Goal: Entertainment & Leisure: Consume media (video, audio)

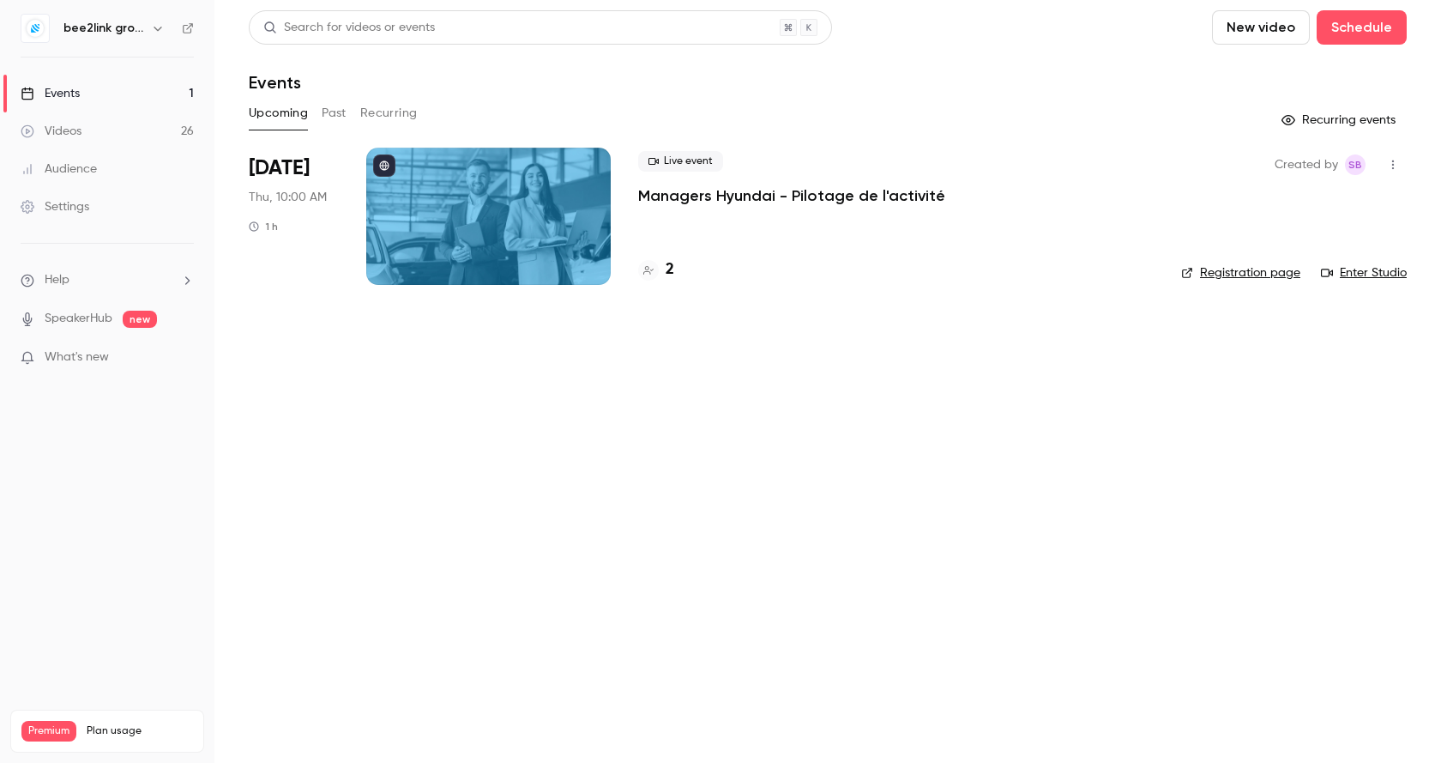
click at [333, 108] on button "Past" at bounding box center [334, 113] width 25 height 27
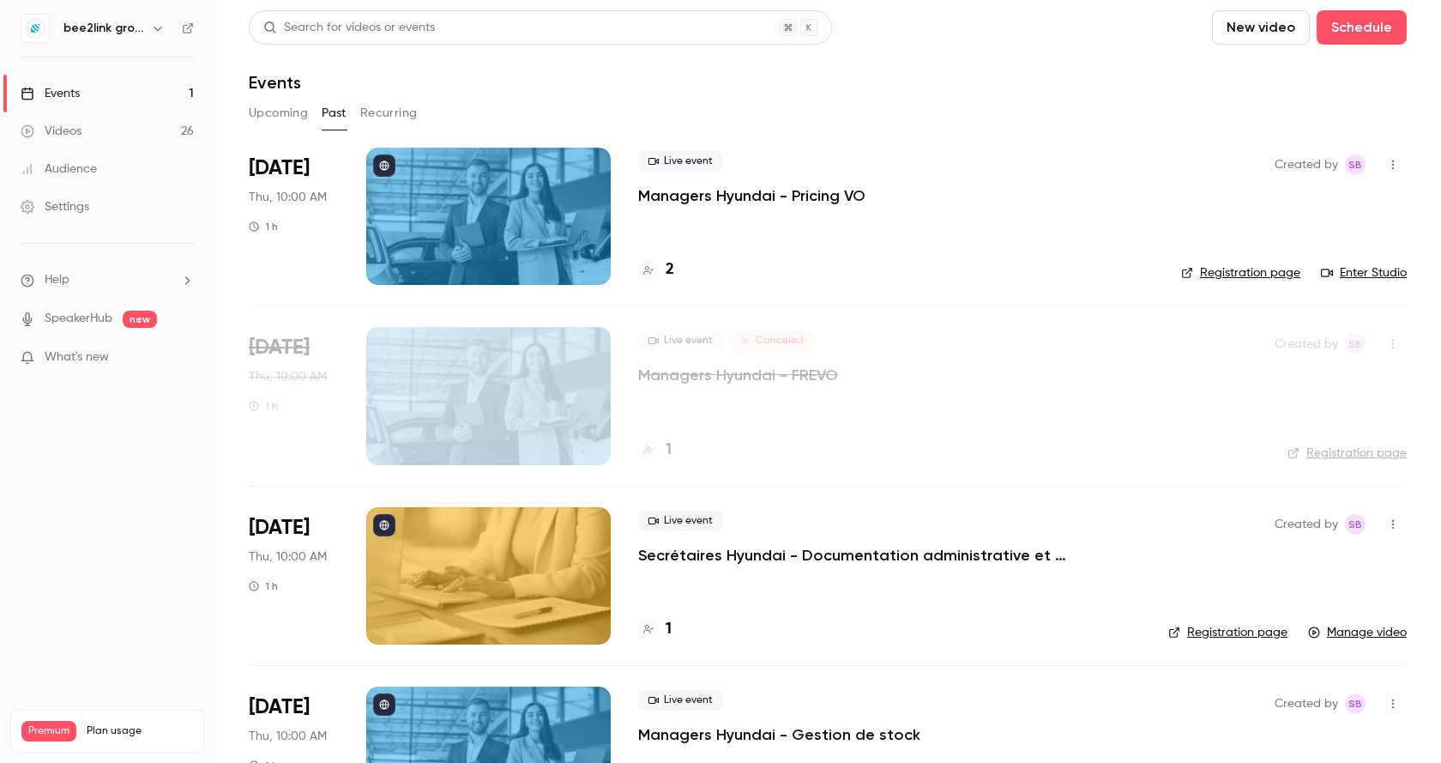
click at [279, 119] on button "Upcoming" at bounding box center [278, 113] width 59 height 27
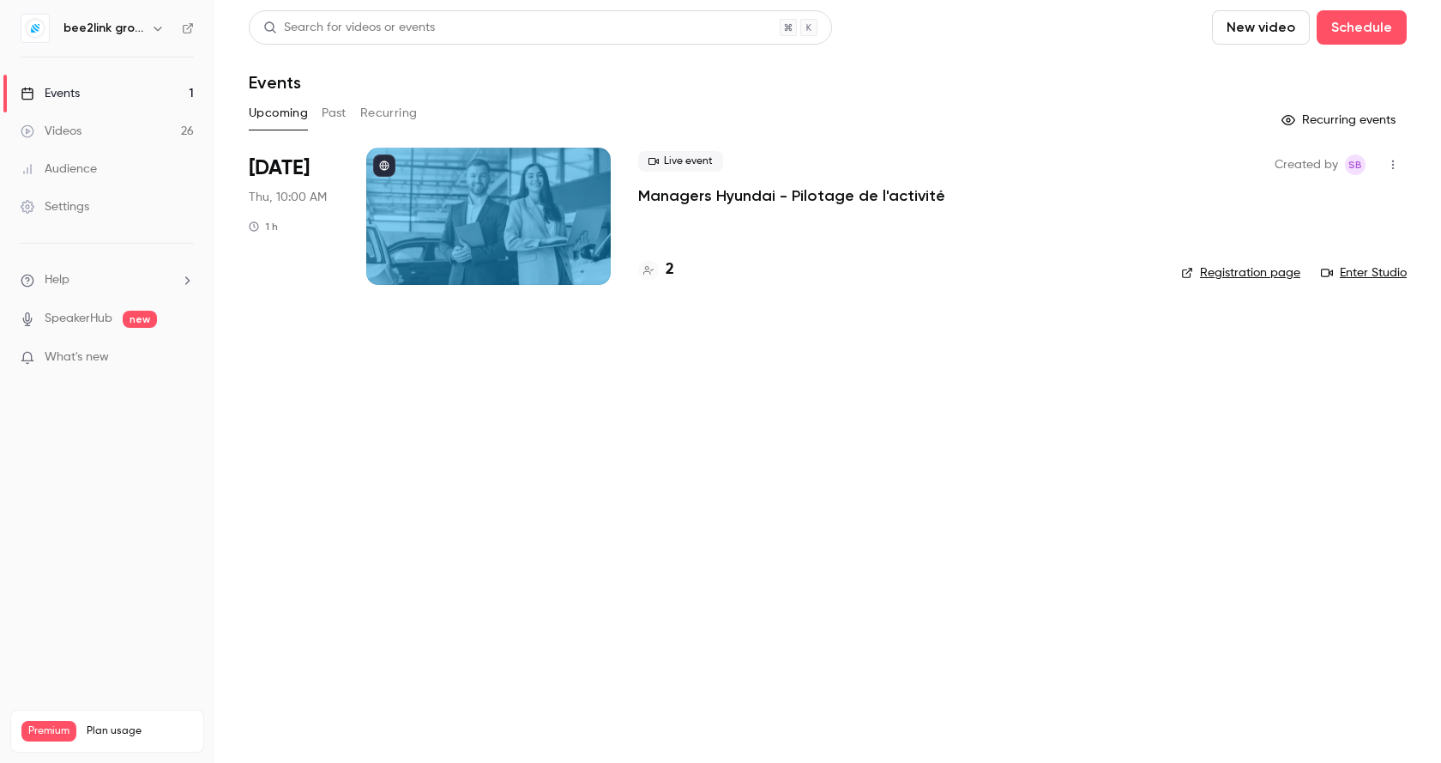
click at [338, 115] on button "Past" at bounding box center [334, 113] width 25 height 27
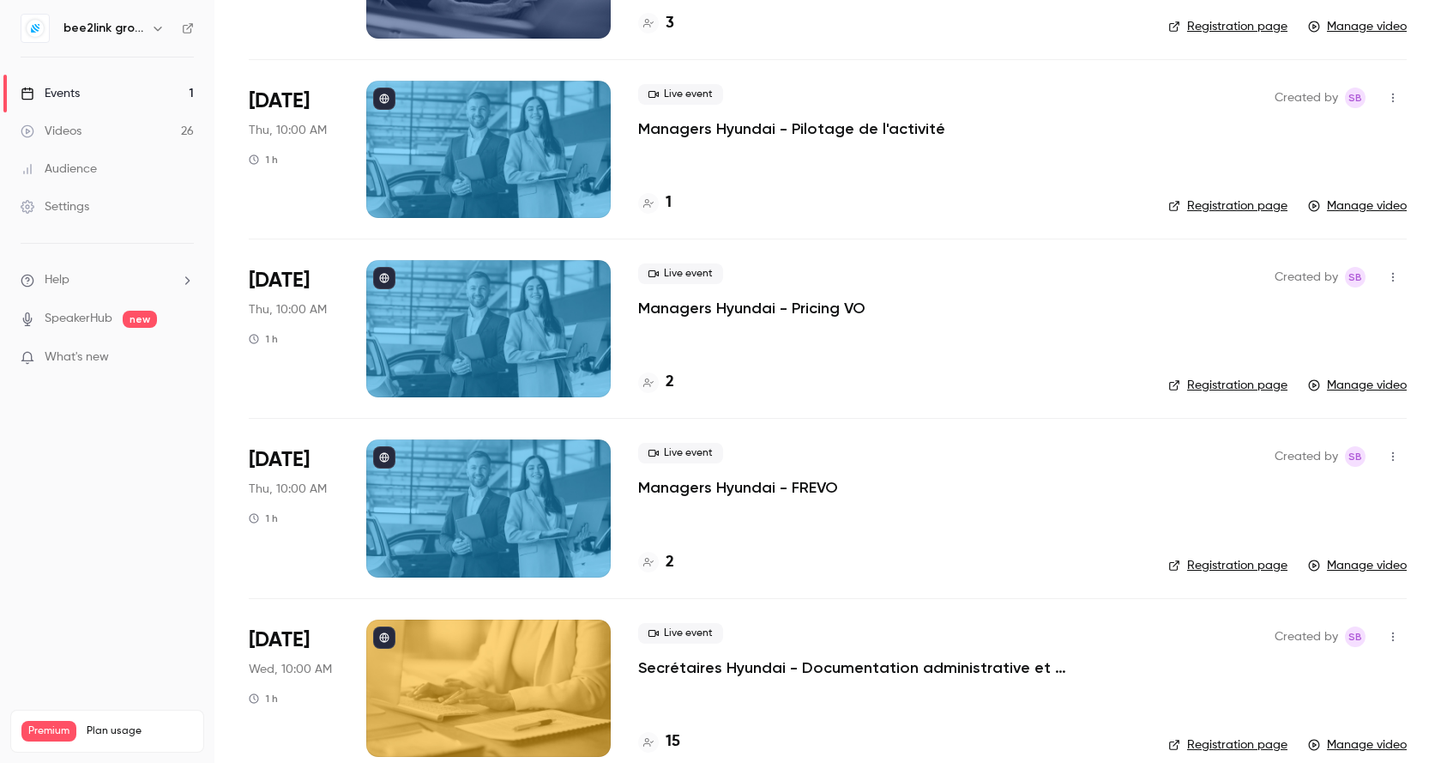
scroll to position [2144, 0]
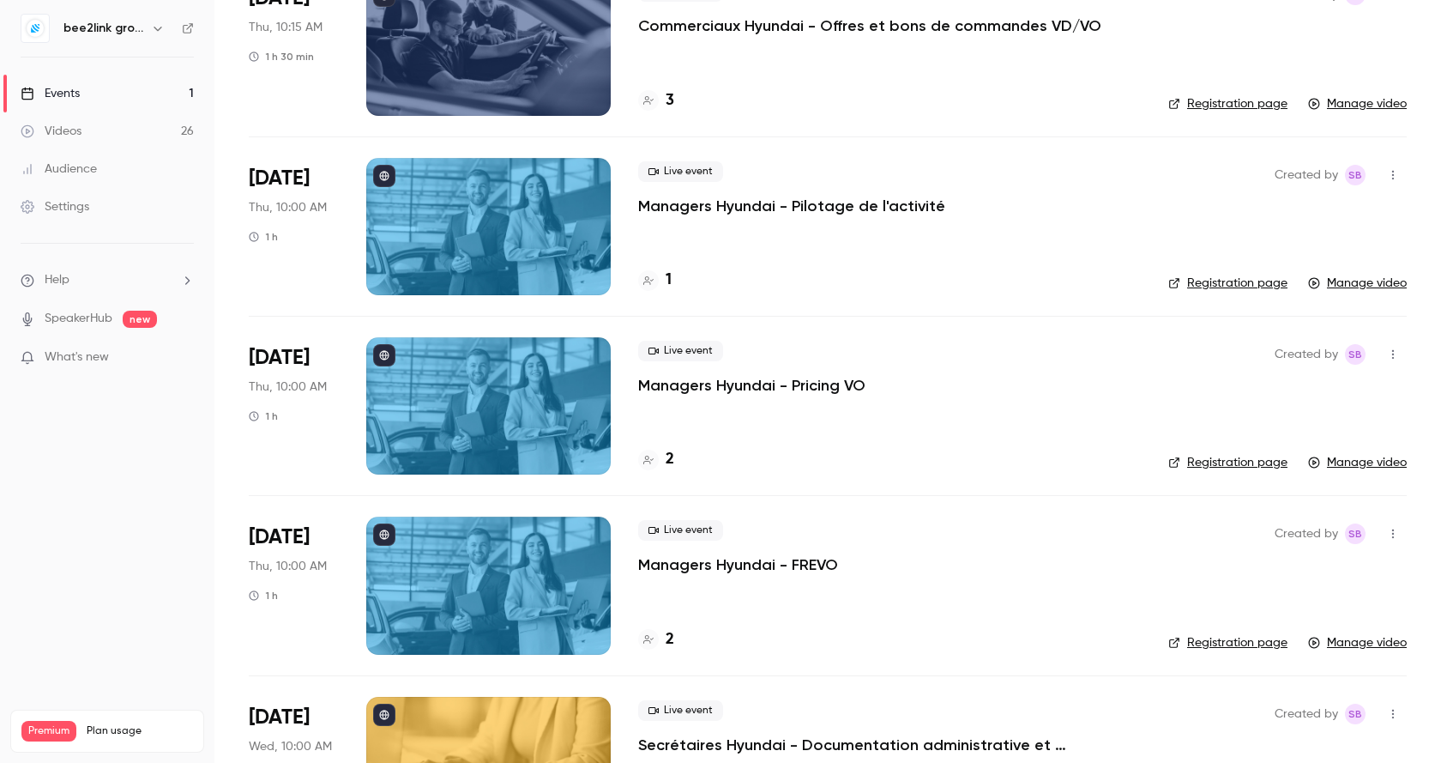
click at [537, 211] on div at bounding box center [488, 226] width 244 height 137
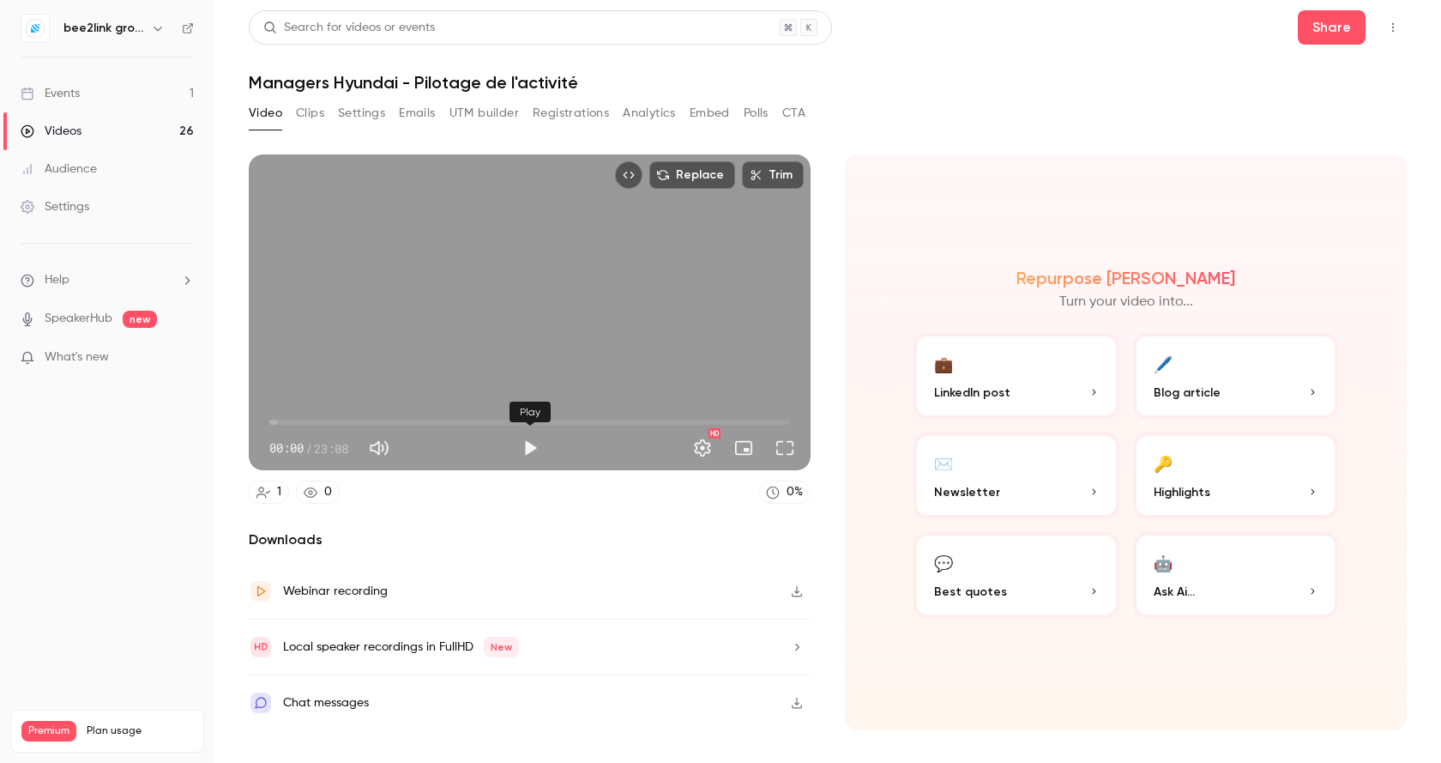
click at [535, 442] on button "Play" at bounding box center [530, 448] width 34 height 34
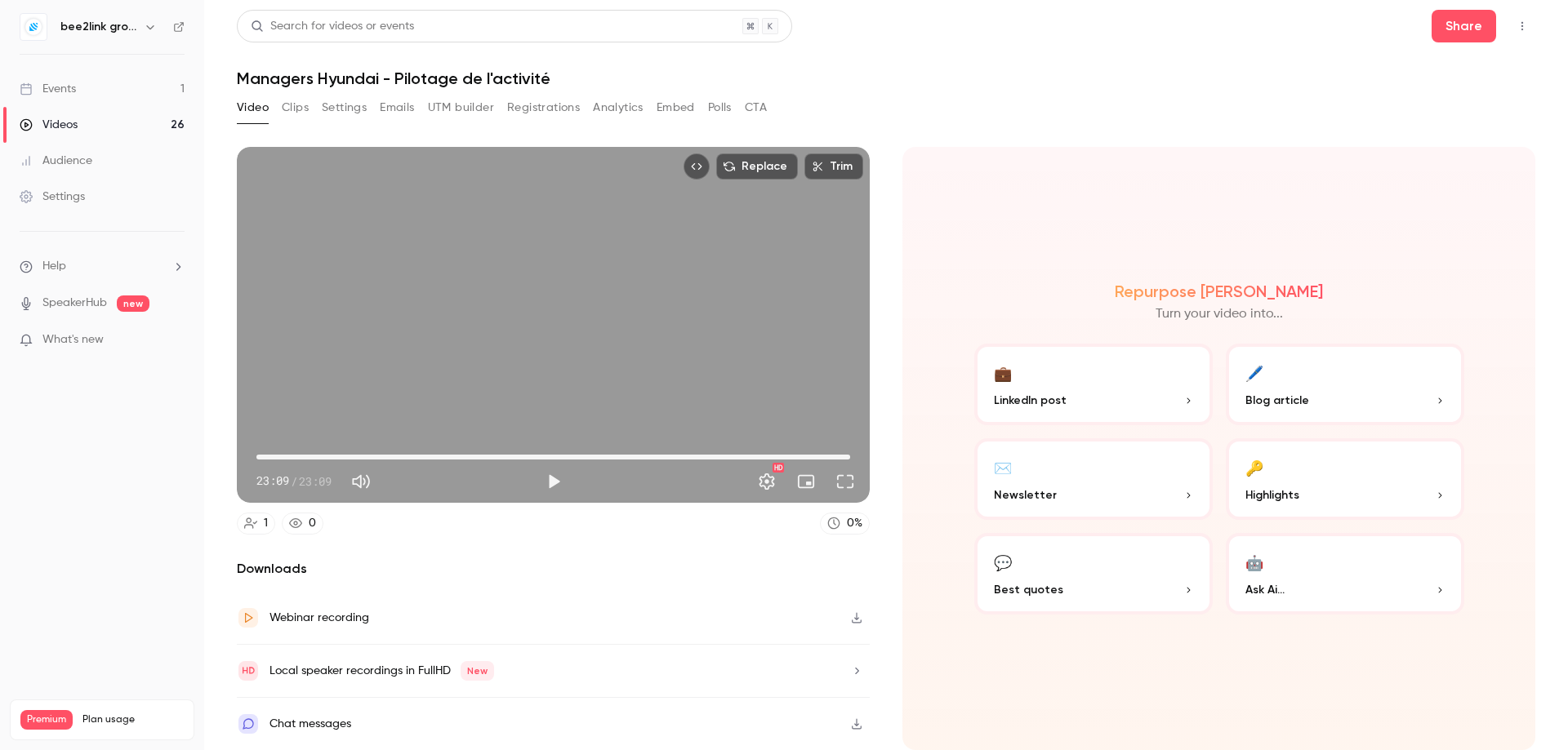
click at [665, 432] on div "Replace Trim 23:09 23:09 / 23:09 HD" at bounding box center [553, 325] width 633 height 356
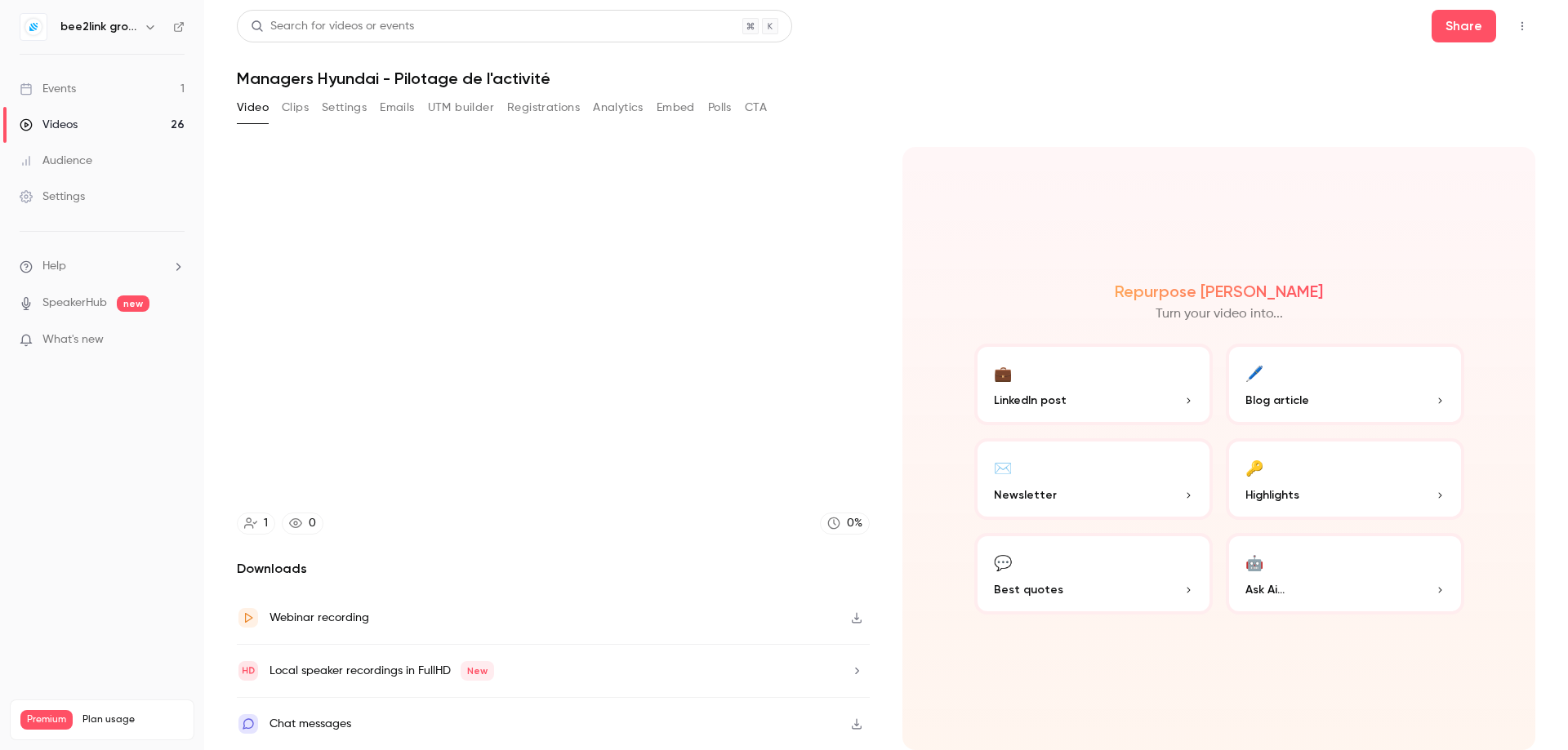
type input "****"
